Goal: Task Accomplishment & Management: Use online tool/utility

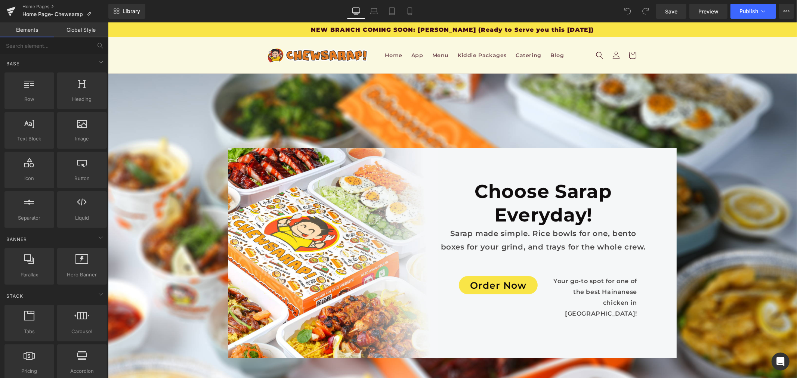
scroll to position [3985, 0]
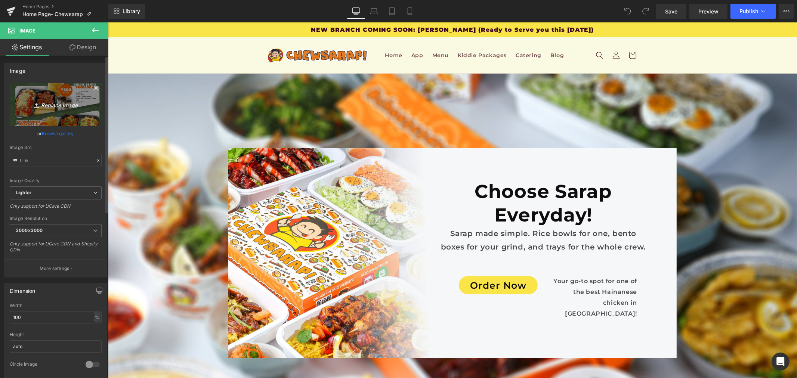
click at [46, 96] on link "Replace Image" at bounding box center [56, 104] width 92 height 43
type input "C:\fakepath\(V1) Chews & Co. Bento Box Portfolio.png"
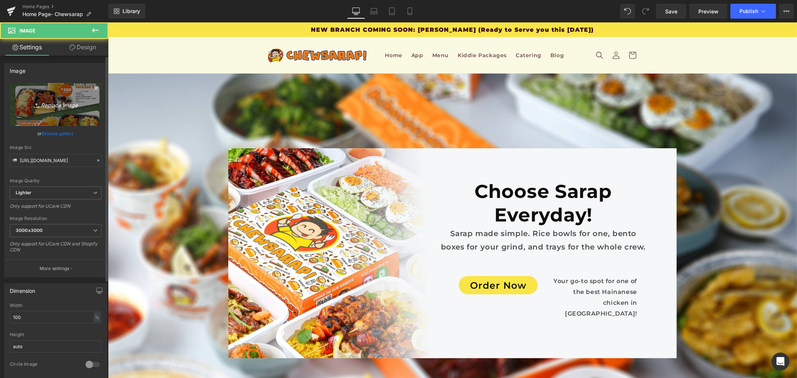
click at [39, 103] on icon "Replace Image" at bounding box center [56, 104] width 60 height 9
type input "C:\fakepath\(V1) Chews & Co. Bento Box Portfolio.png"
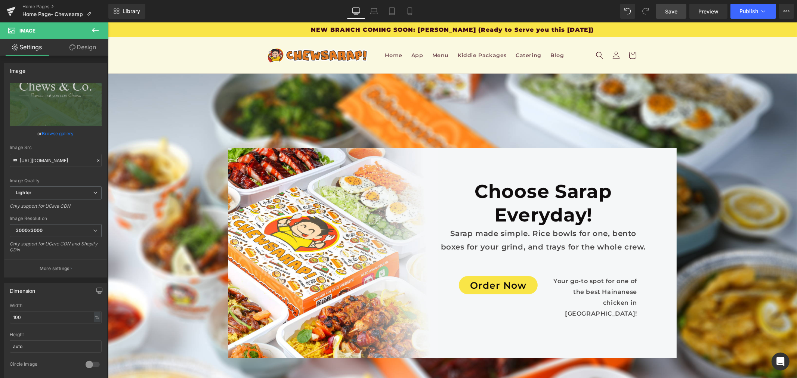
click at [666, 12] on span "Save" at bounding box center [671, 11] width 12 height 8
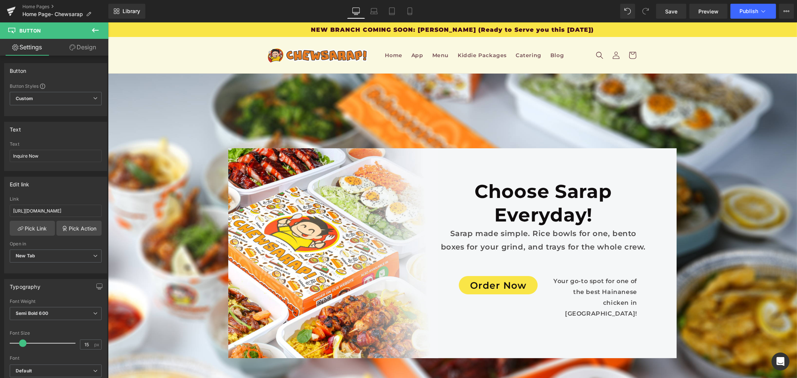
click at [56, 209] on input "[URL][DOMAIN_NAME]" at bounding box center [56, 211] width 92 height 12
paste input "41d919eaa1"
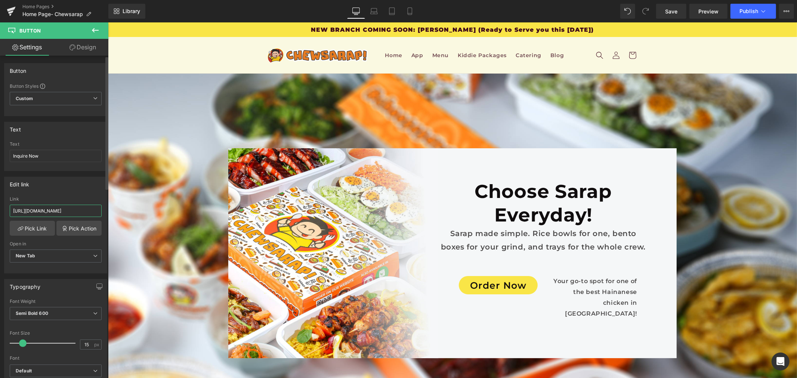
scroll to position [0, 16]
type input "[URL][DOMAIN_NAME]"
click at [677, 11] on span "Save" at bounding box center [671, 11] width 12 height 8
click at [746, 12] on span "Publish" at bounding box center [748, 11] width 19 height 6
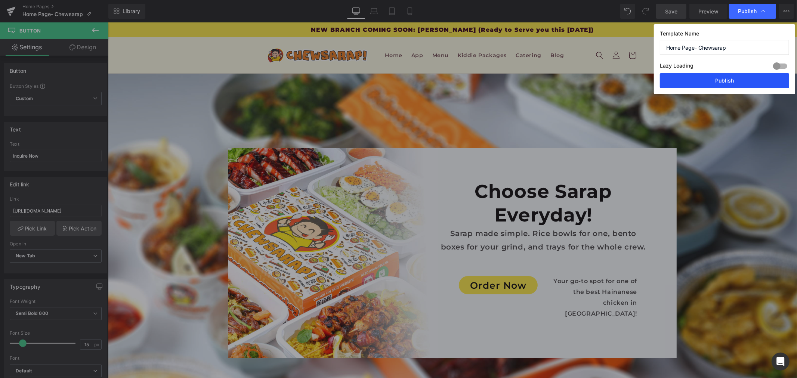
click at [715, 83] on button "Publish" at bounding box center [724, 80] width 129 height 15
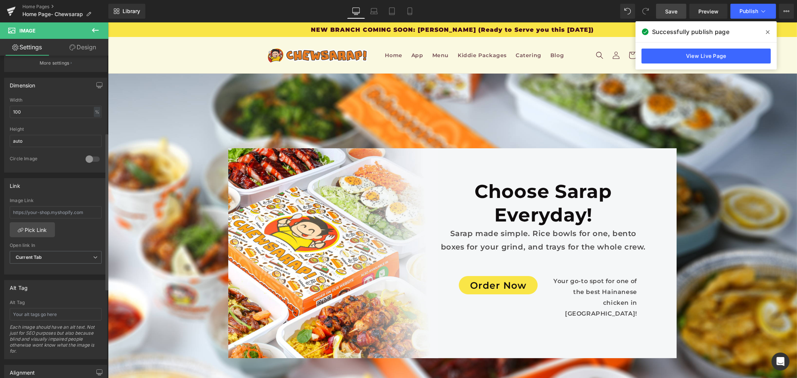
scroll to position [207, 0]
click at [62, 214] on input "text" at bounding box center [56, 210] width 92 height 12
click at [65, 211] on input "text" at bounding box center [56, 210] width 92 height 12
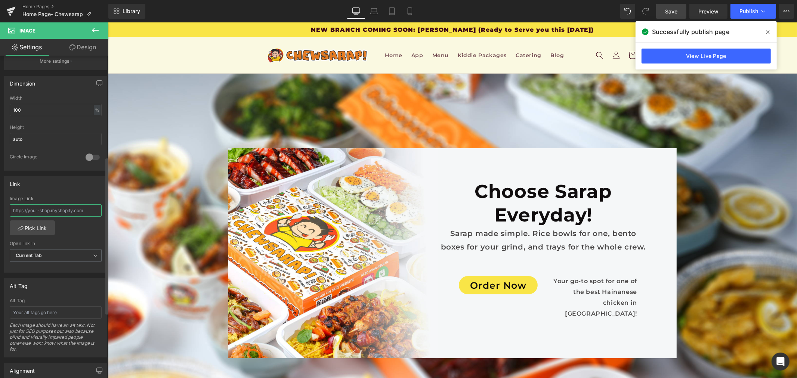
click at [65, 211] on input "text" at bounding box center [56, 210] width 92 height 12
paste input "https://heyzine.com/flip-book/41d919eaa1.html#page/1"
type input "https://heyzine.com/flip-book/41d919eaa1.html#page/1"
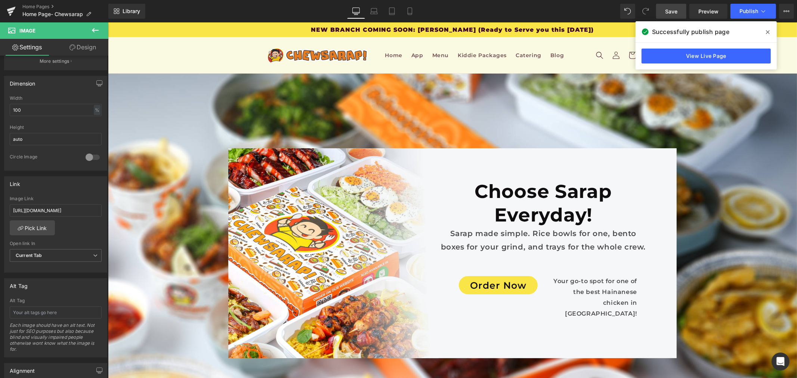
click at [676, 12] on span "Save" at bounding box center [671, 11] width 12 height 8
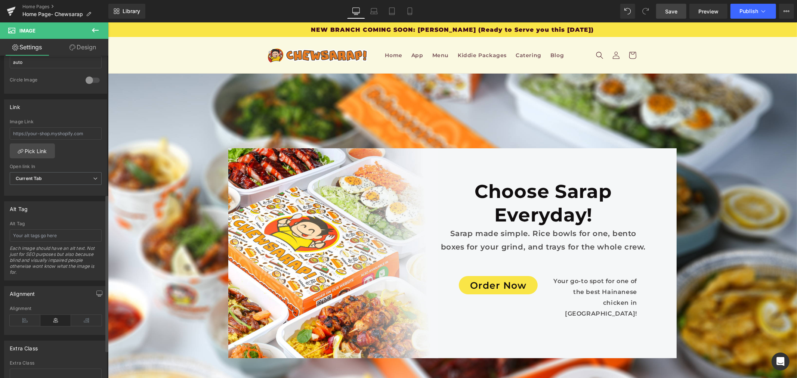
scroll to position [259, 0]
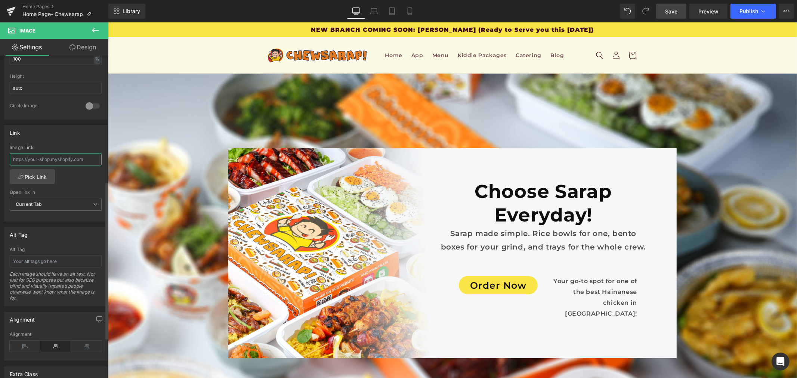
click at [60, 161] on input "text" at bounding box center [56, 159] width 92 height 12
paste input "[URL][DOMAIN_NAME]"
type input "[URL][DOMAIN_NAME]"
click at [677, 12] on span "Save" at bounding box center [671, 11] width 12 height 8
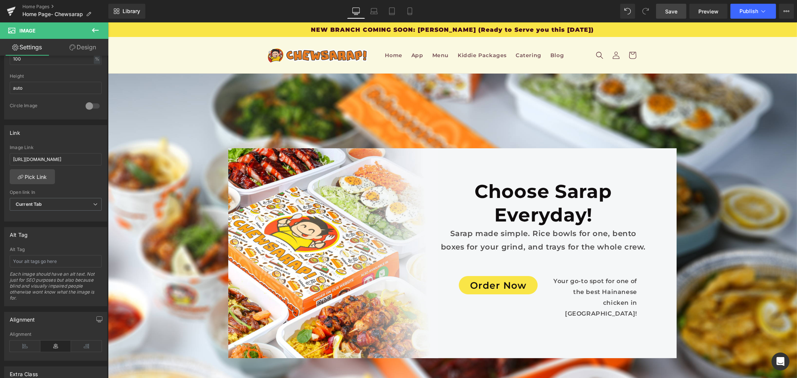
scroll to position [0, 0]
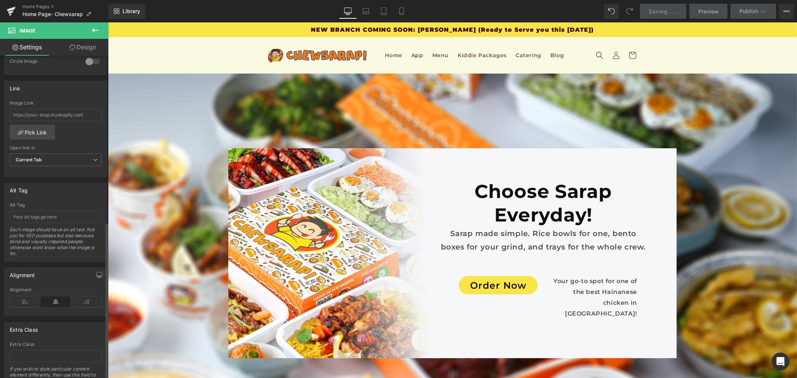
scroll to position [341, 0]
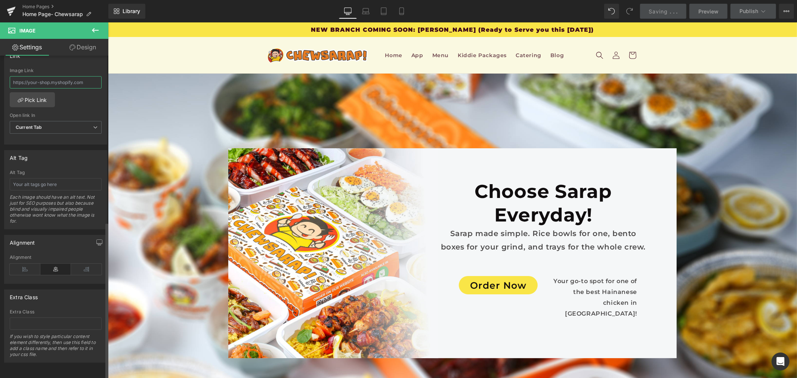
click at [64, 81] on input "text" at bounding box center [56, 82] width 92 height 12
paste input "[URL][DOMAIN_NAME]"
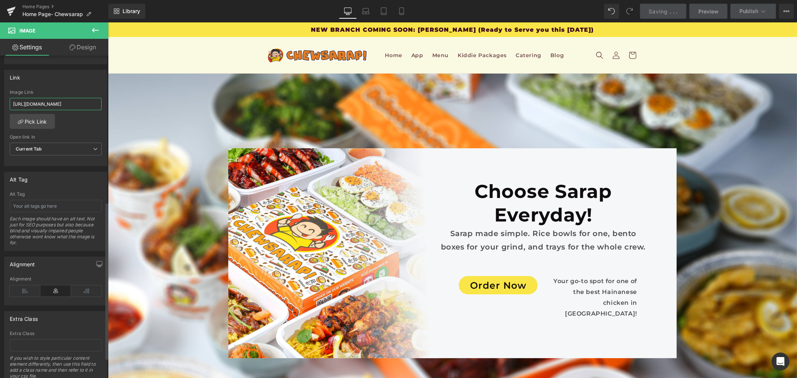
scroll to position [300, 0]
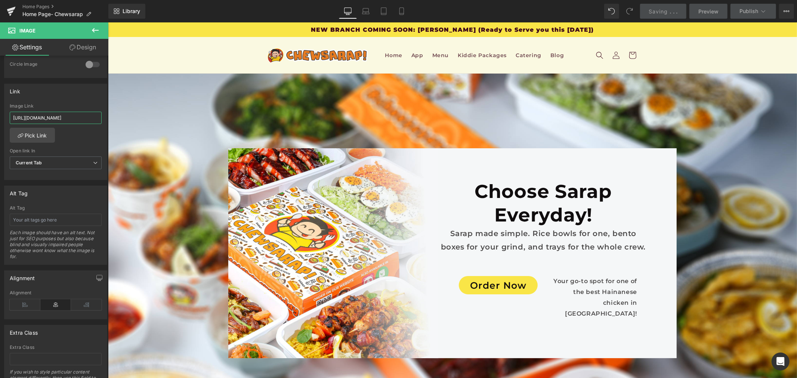
type input "[URL][DOMAIN_NAME]"
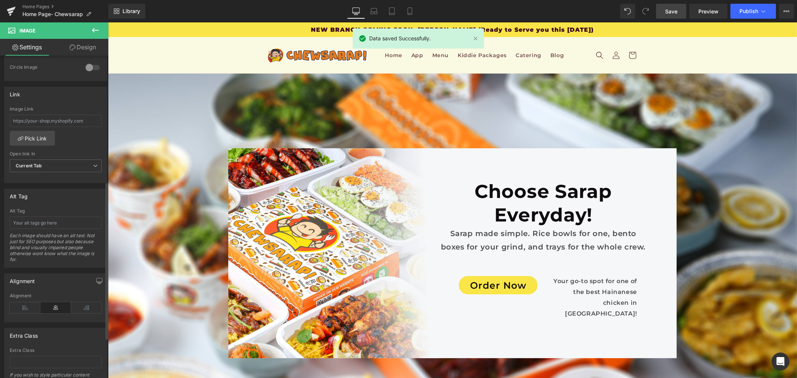
scroll to position [259, 0]
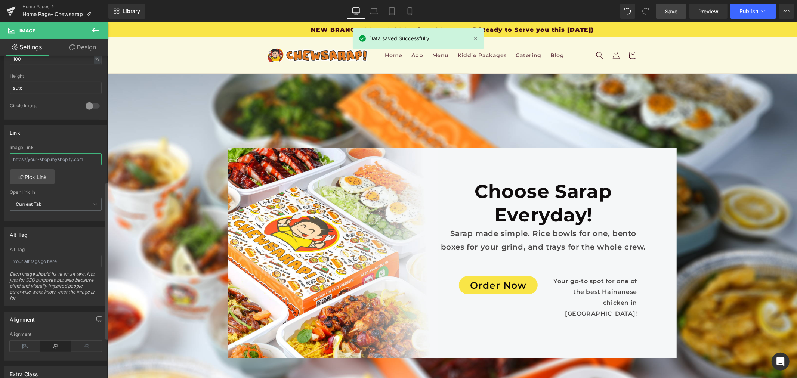
click at [64, 160] on input "text" at bounding box center [56, 159] width 92 height 12
paste input "[URL][DOMAIN_NAME]"
type input "[URL][DOMAIN_NAME]"
click at [671, 10] on span "Save" at bounding box center [671, 11] width 12 height 8
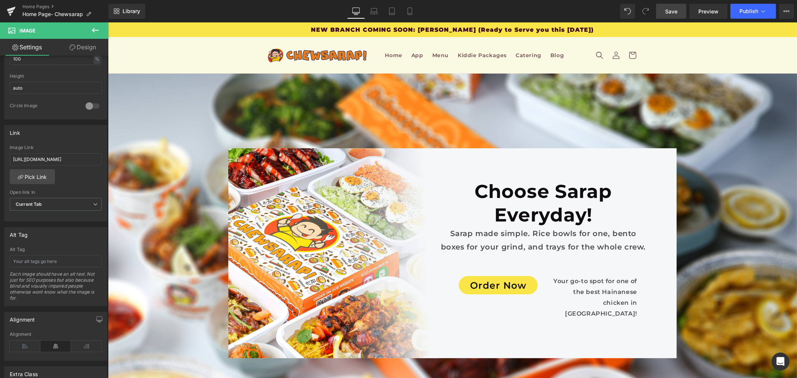
scroll to position [0, 0]
click at [745, 10] on span "Publish" at bounding box center [748, 11] width 19 height 6
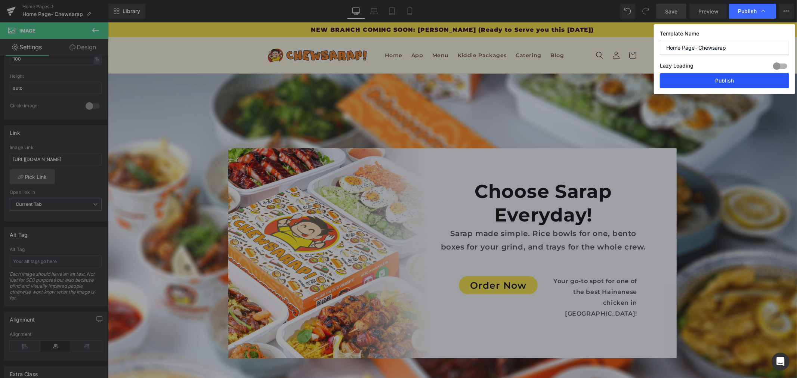
click at [740, 76] on button "Publish" at bounding box center [724, 80] width 129 height 15
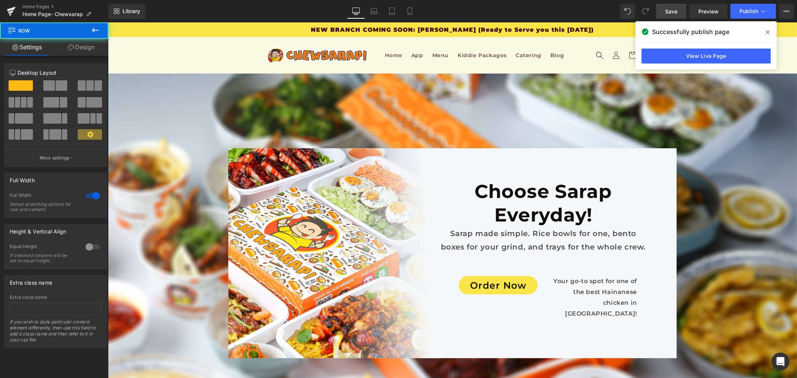
click at [766, 32] on icon at bounding box center [768, 32] width 4 height 6
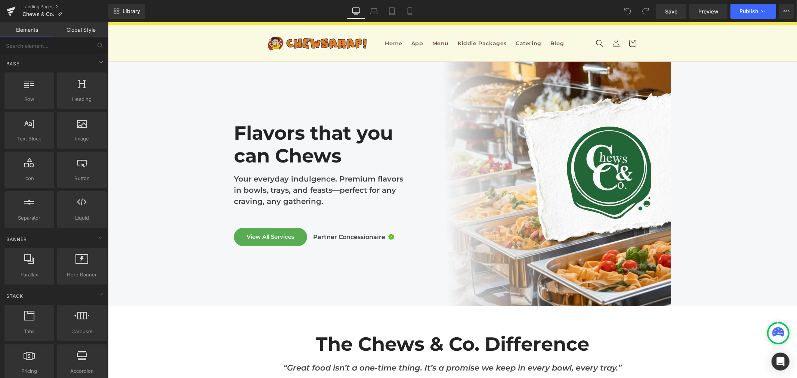
scroll to position [1370, 0]
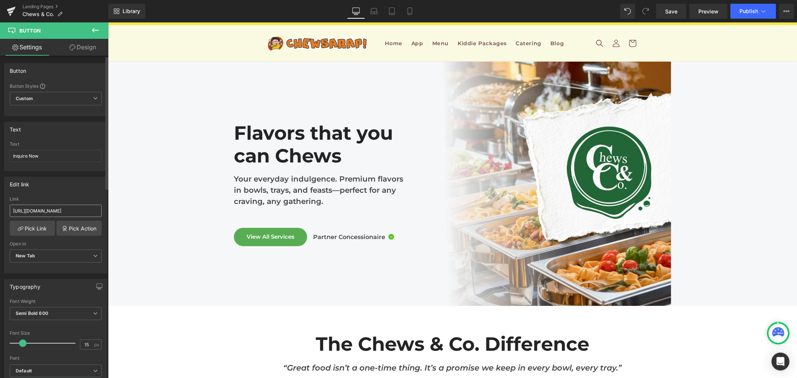
click at [37, 207] on input "[URL][DOMAIN_NAME]" at bounding box center [56, 211] width 92 height 12
type input "[URL][DOMAIN_NAME]"
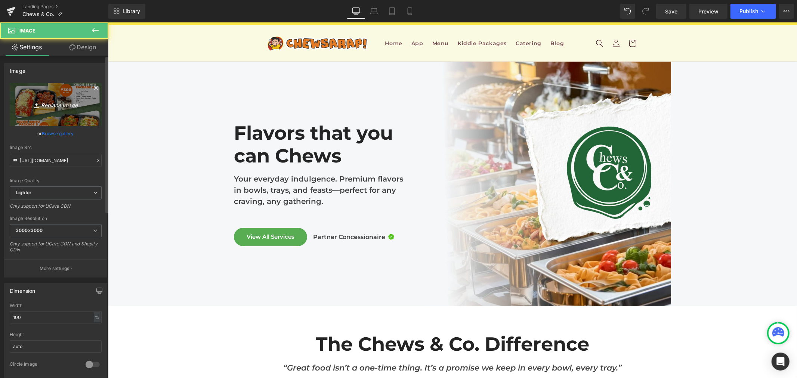
click at [26, 116] on link "Replace Image" at bounding box center [56, 104] width 92 height 43
type input "C:\fakepath\(V1) Chews & Co. Bento Box Portfolio.png"
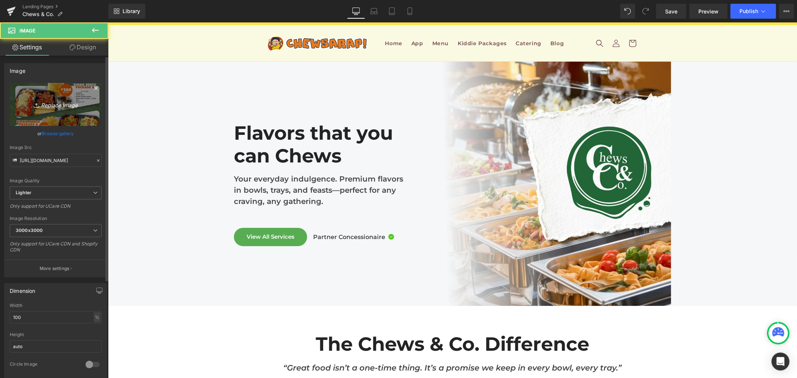
click at [36, 100] on icon "Replace Image" at bounding box center [56, 104] width 60 height 9
type input "C:\fakepath\(V1) Chews & Co. Bento Box Portfolio.png"
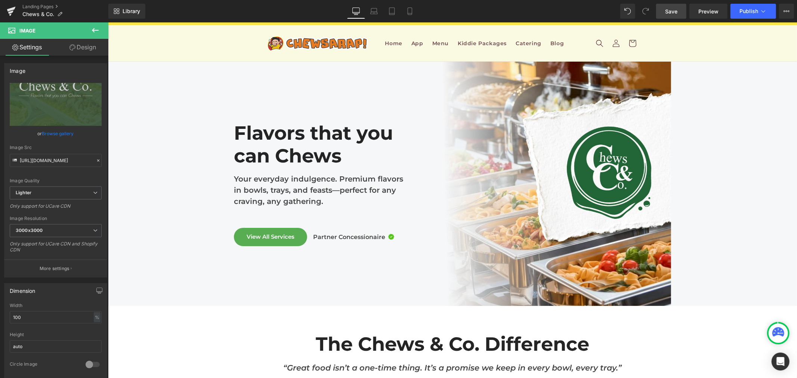
click at [670, 9] on span "Save" at bounding box center [671, 11] width 12 height 8
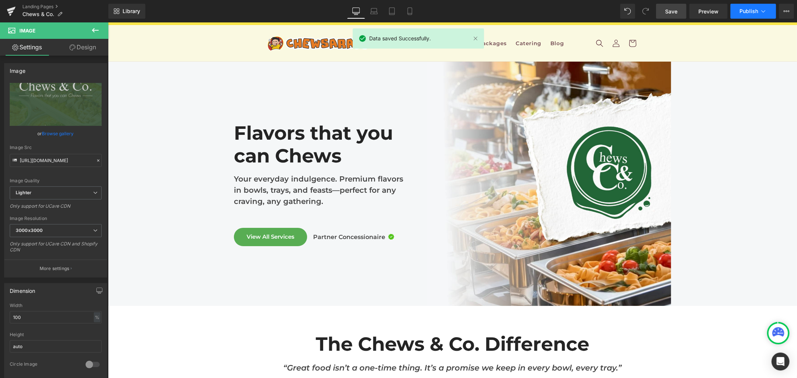
click at [749, 7] on button "Publish" at bounding box center [753, 11] width 46 height 15
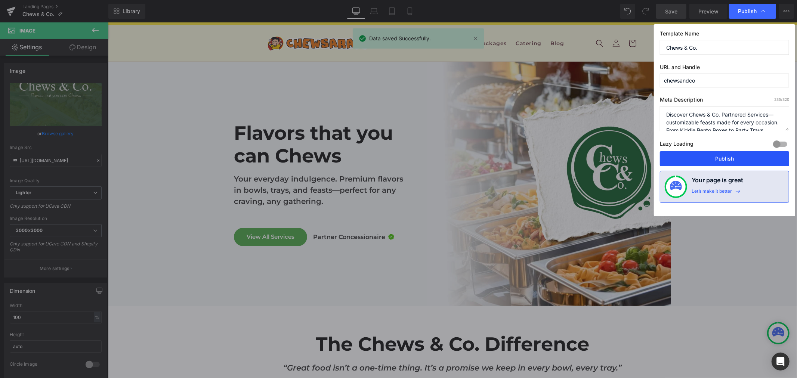
click at [716, 158] on button "Publish" at bounding box center [724, 158] width 129 height 15
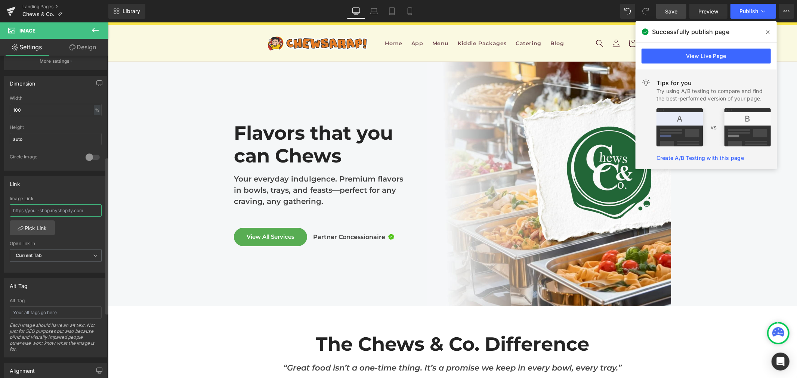
click at [44, 207] on input "text" at bounding box center [56, 210] width 92 height 12
type input "[URL][DOMAIN_NAME]"
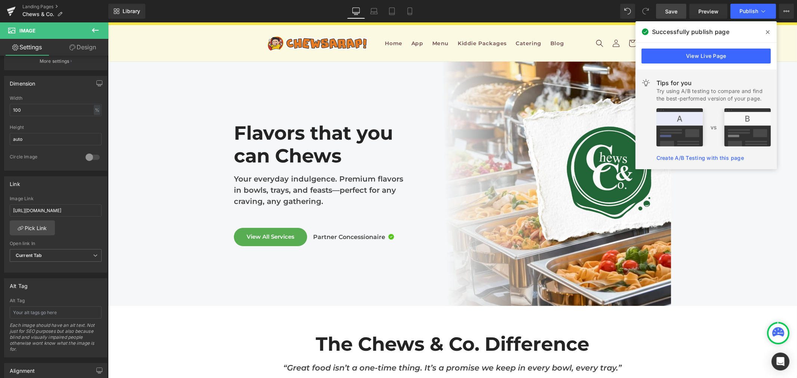
drag, startPoint x: 772, startPoint y: 31, endPoint x: 654, endPoint y: 12, distance: 119.6
click at [772, 31] on span at bounding box center [768, 32] width 12 height 12
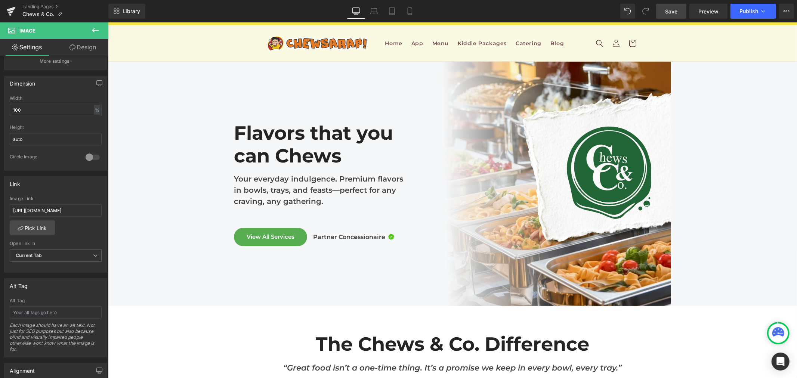
click at [675, 16] on link "Save" at bounding box center [671, 11] width 30 height 15
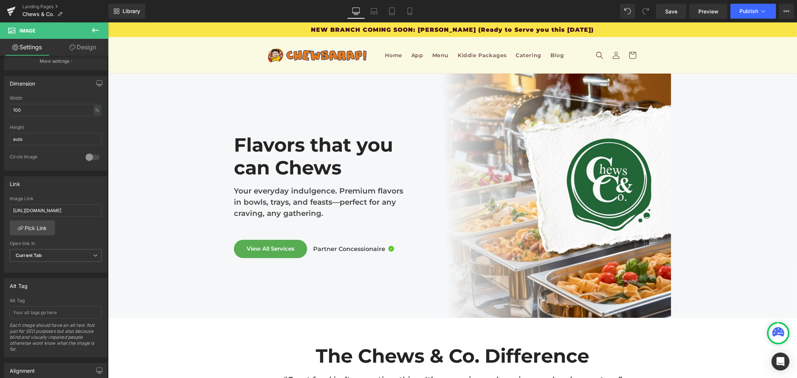
scroll to position [1399, 0]
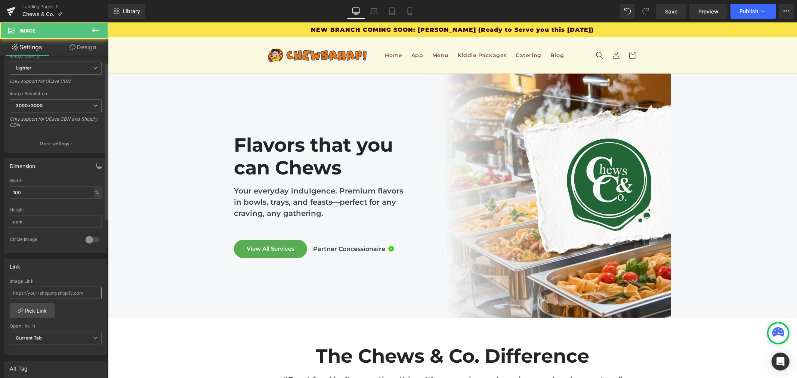
scroll to position [207, 0]
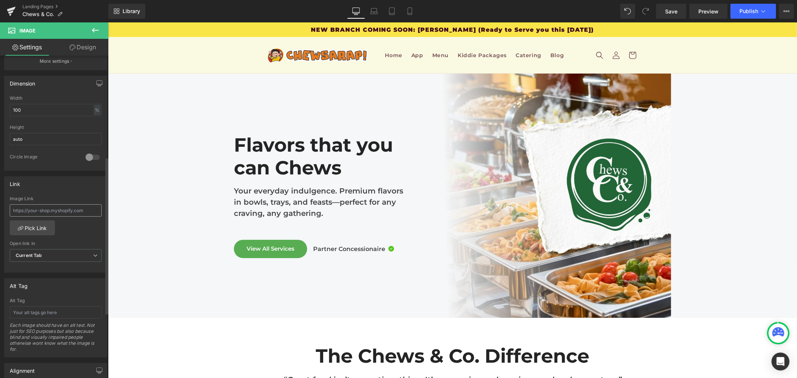
click at [41, 210] on input "text" at bounding box center [56, 210] width 92 height 12
type input "[URL][DOMAIN_NAME]"
click at [668, 9] on span "Save" at bounding box center [671, 11] width 12 height 8
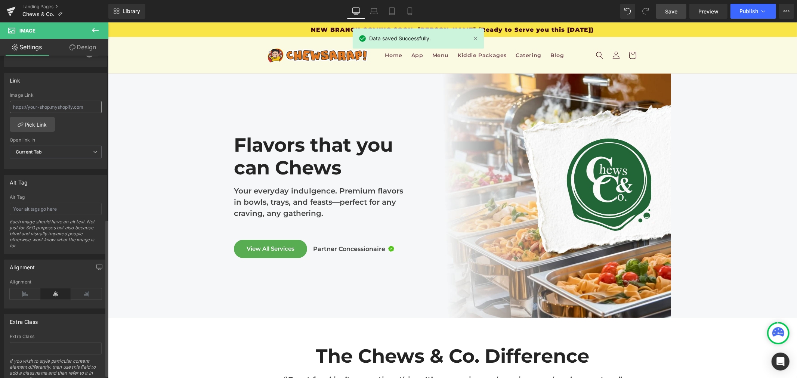
scroll to position [259, 0]
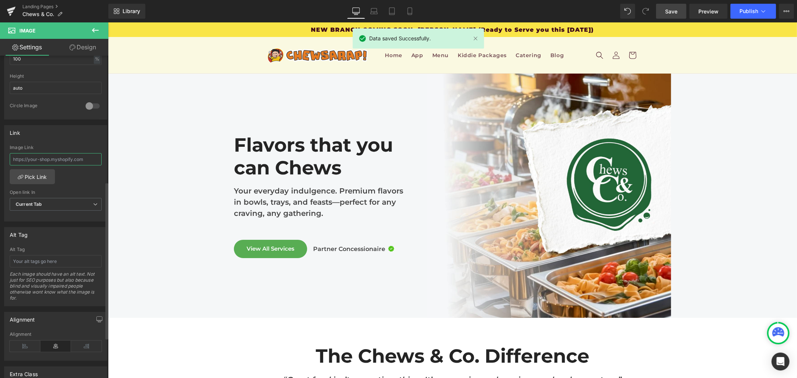
click at [75, 155] on input "text" at bounding box center [56, 159] width 92 height 12
type input "[URL][DOMAIN_NAME]"
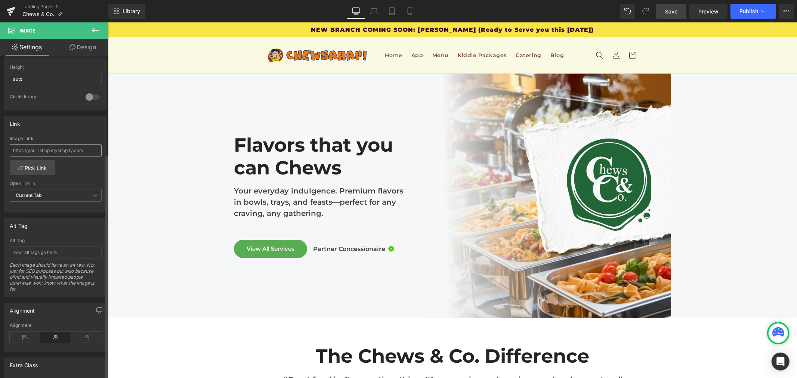
scroll to position [332, 0]
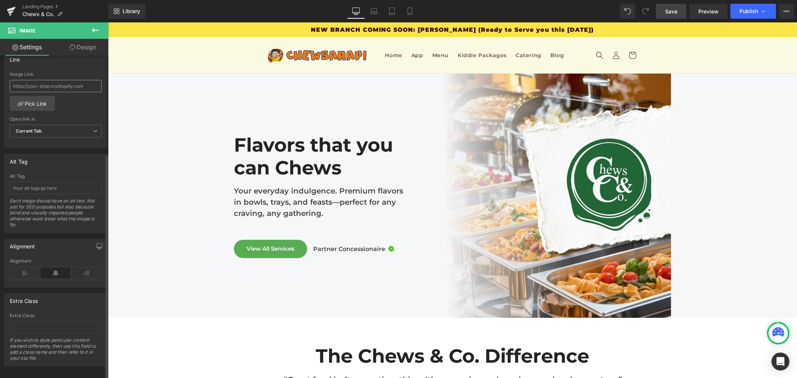
click at [68, 86] on input "text" at bounding box center [56, 86] width 92 height 12
type input "[URL][DOMAIN_NAME]"
drag, startPoint x: 678, startPoint y: 14, endPoint x: 554, endPoint y: 16, distance: 124.4
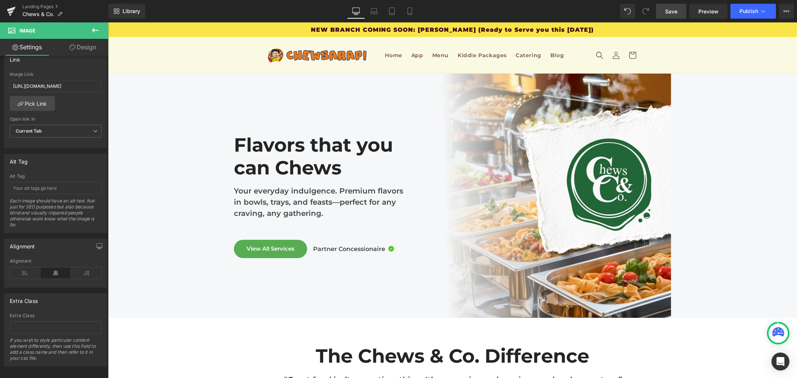
click at [678, 14] on link "Save" at bounding box center [671, 11] width 30 height 15
click at [748, 7] on button "Publish" at bounding box center [753, 11] width 46 height 15
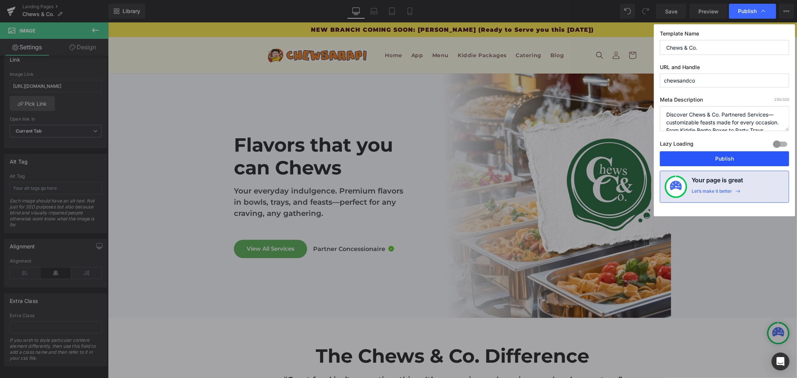
click at [690, 160] on button "Publish" at bounding box center [724, 158] width 129 height 15
